Goal: Find specific page/section: Find specific page/section

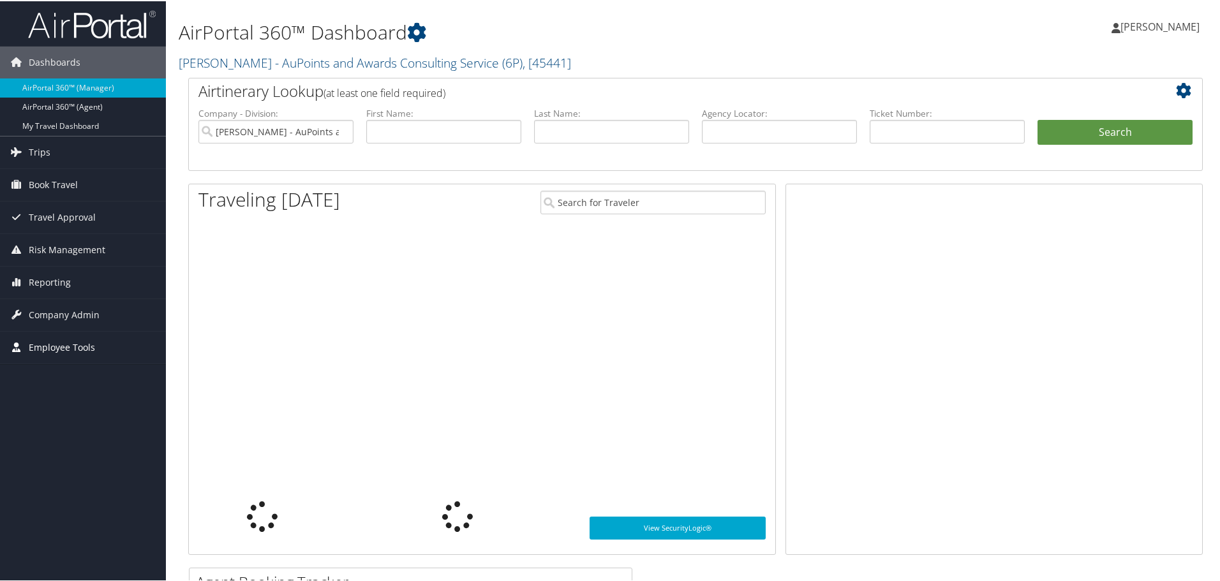
click at [78, 344] on span "Employee Tools" at bounding box center [62, 346] width 66 height 32
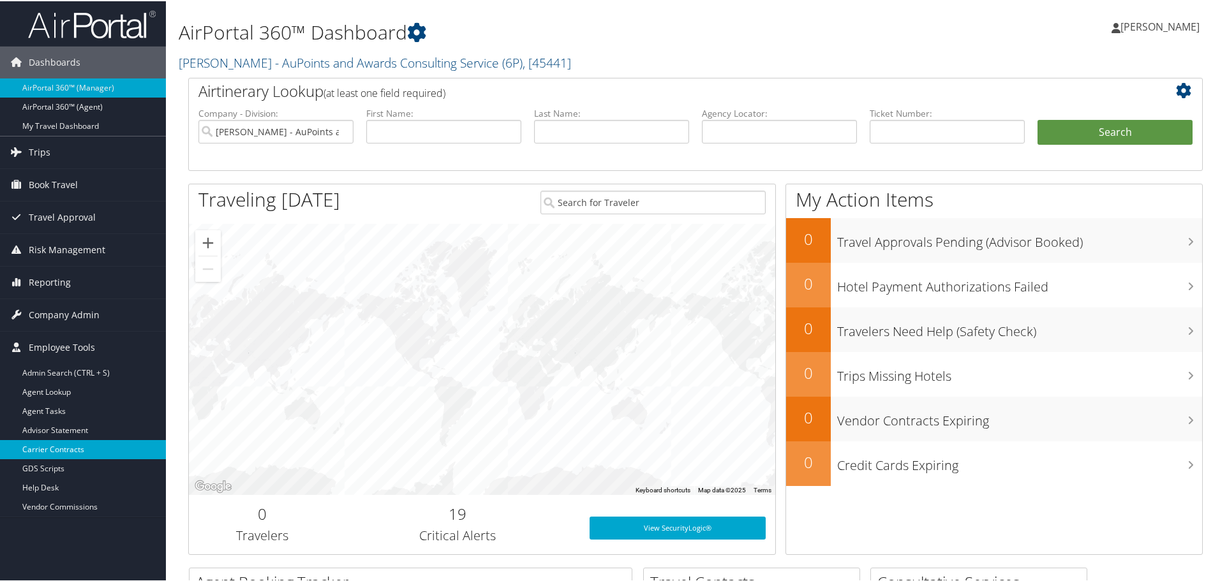
click at [75, 445] on link "Carrier Contracts" at bounding box center [83, 448] width 166 height 19
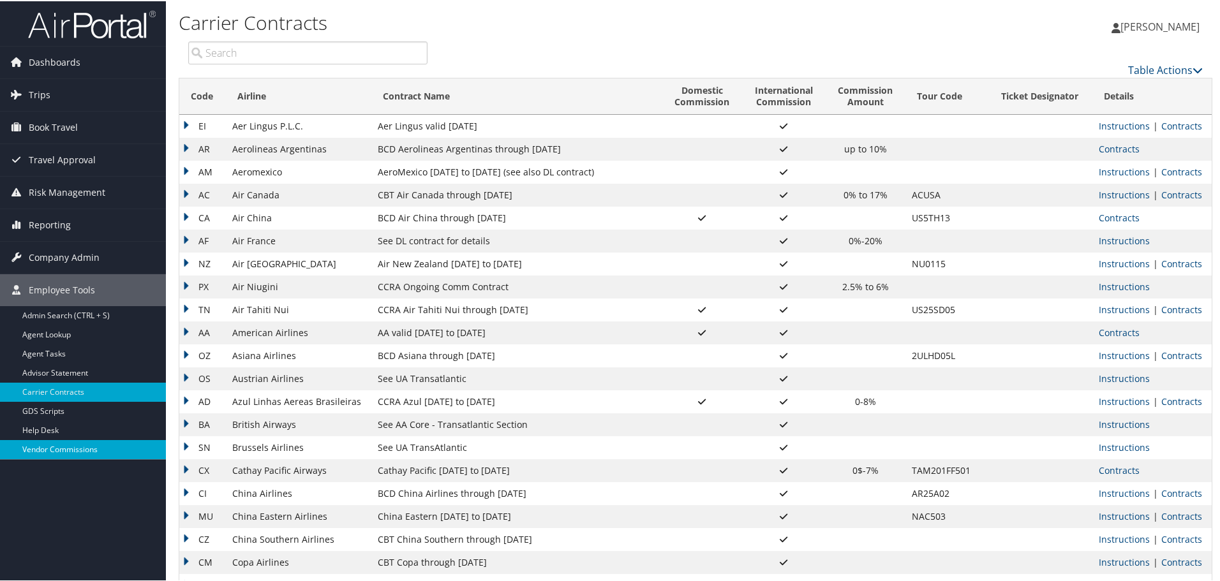
click at [68, 450] on link "Vendor Commissions" at bounding box center [83, 448] width 166 height 19
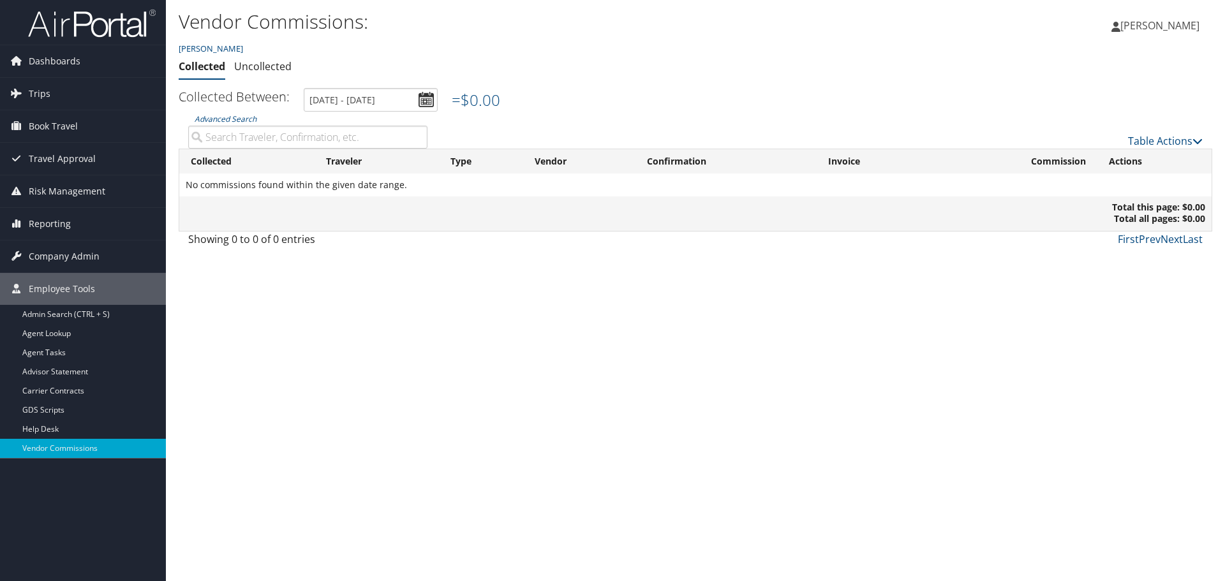
click at [311, 141] on input "Advanced Search" at bounding box center [307, 137] width 239 height 23
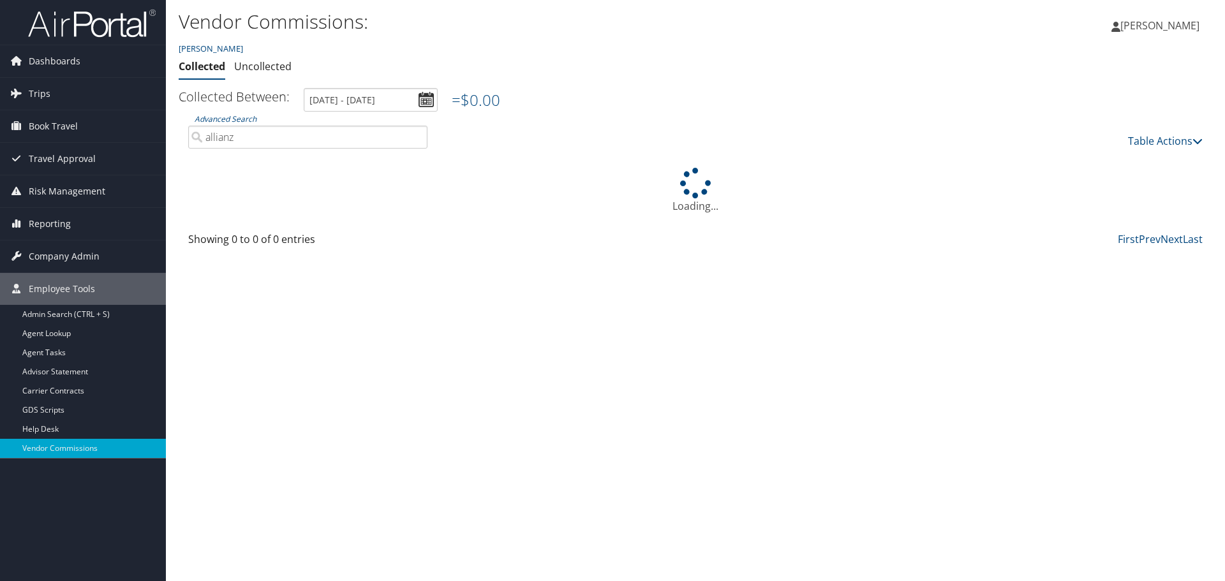
click at [327, 136] on input "allianz" at bounding box center [307, 137] width 239 height 23
type input "allianz"
click at [69, 392] on link "Carrier Contracts" at bounding box center [83, 390] width 166 height 19
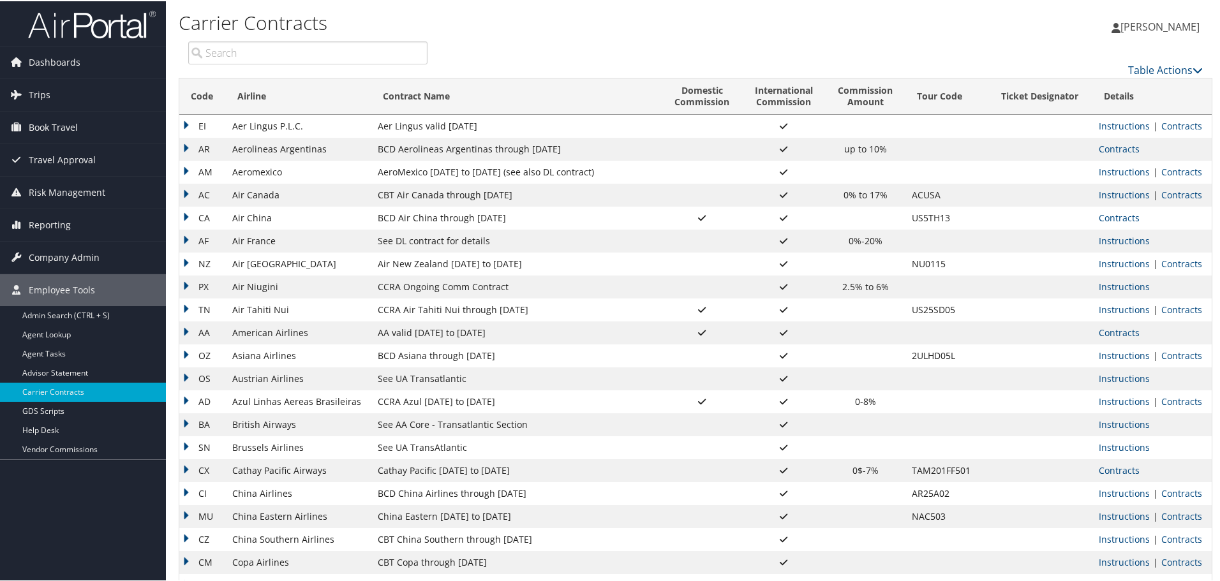
click at [270, 48] on input "search" at bounding box center [307, 51] width 239 height 23
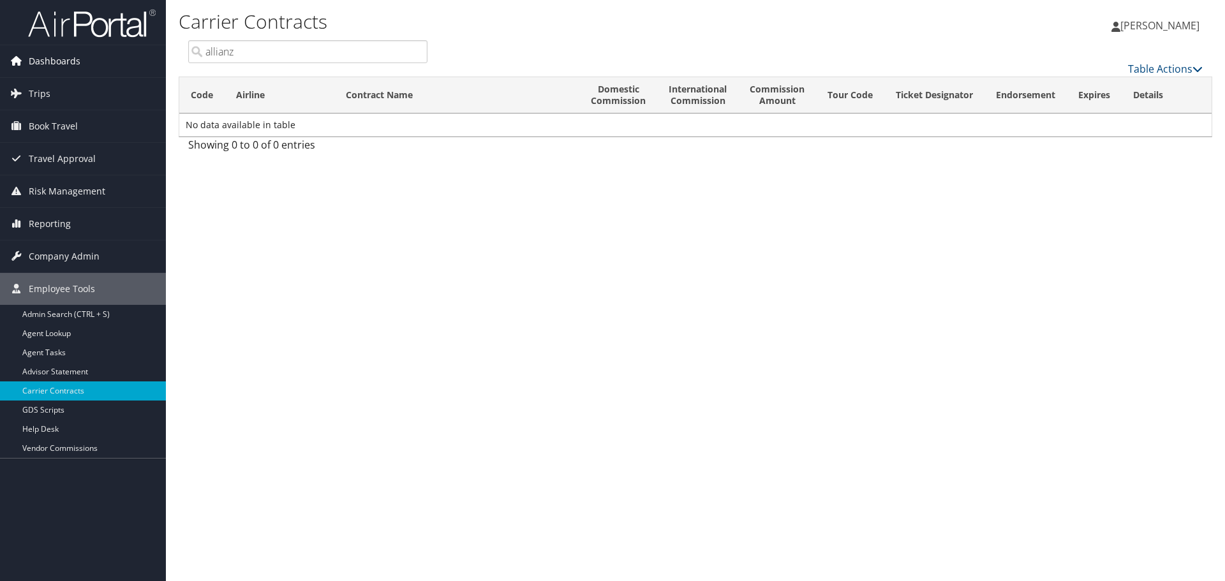
type input "allianz"
click at [47, 61] on span "Dashboards" at bounding box center [55, 61] width 52 height 32
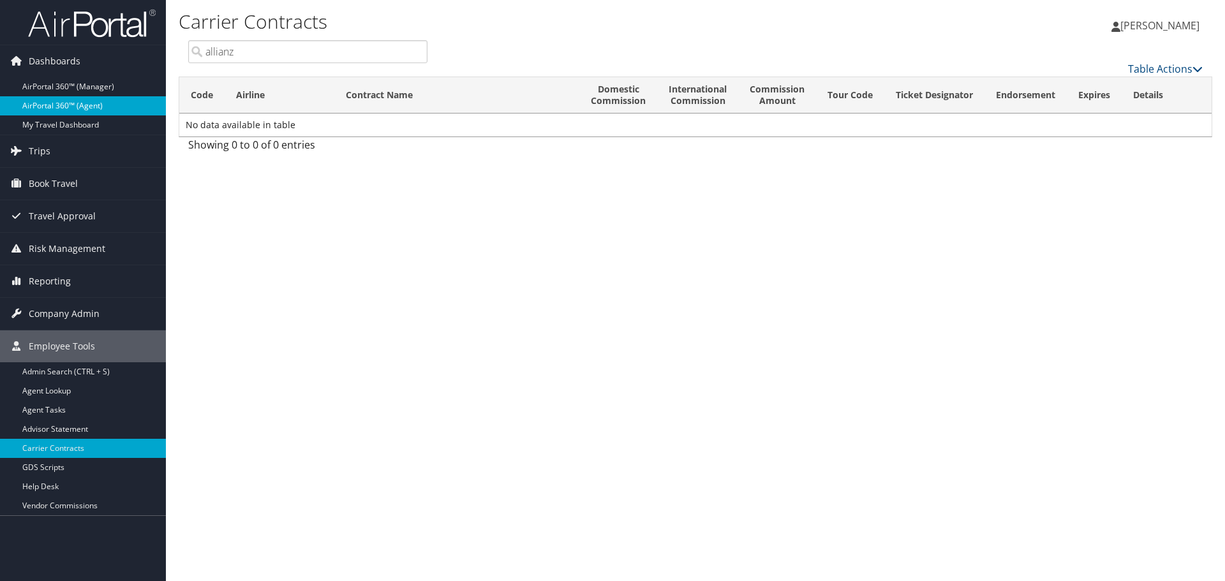
click at [51, 105] on link "AirPortal 360™ (Agent)" at bounding box center [83, 105] width 166 height 19
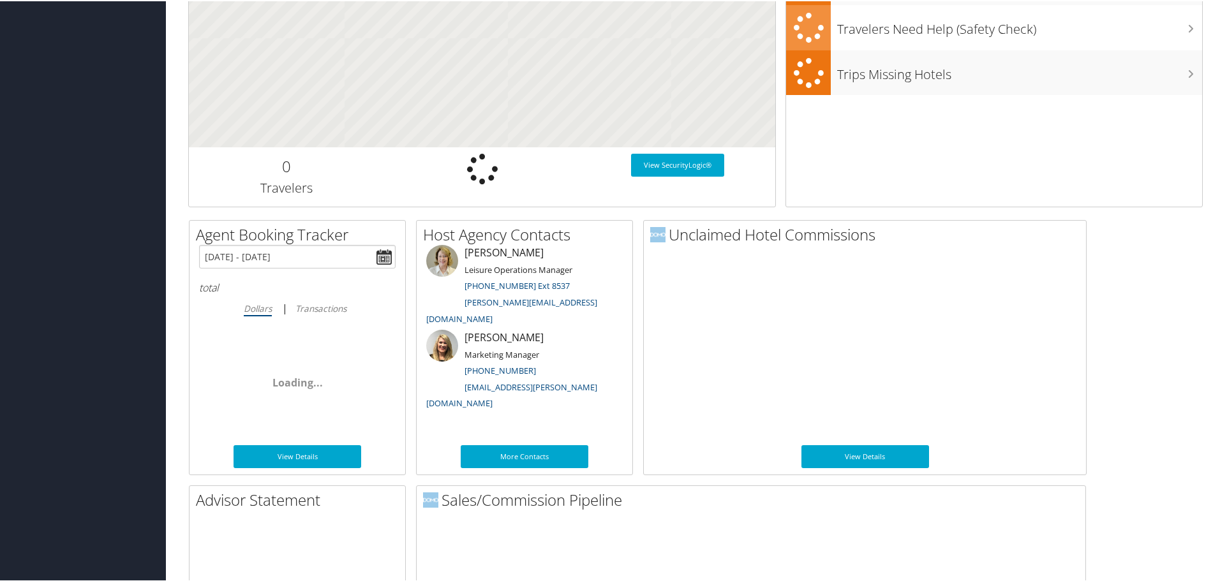
scroll to position [622, 0]
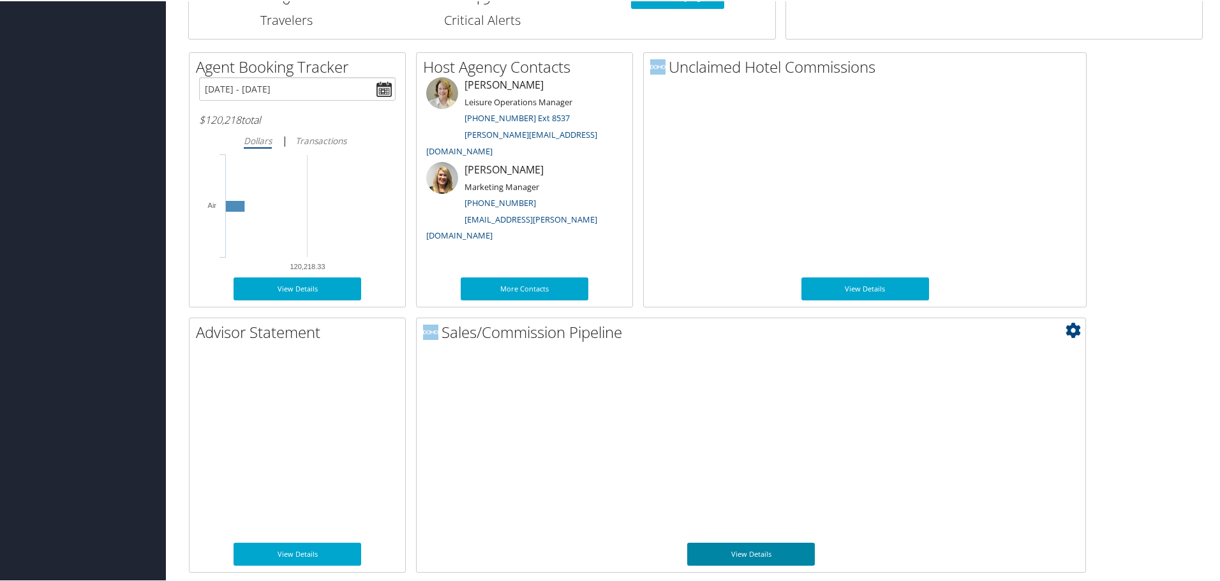
click at [763, 545] on link "View Details" at bounding box center [751, 553] width 128 height 23
